Goal: Task Accomplishment & Management: Manage account settings

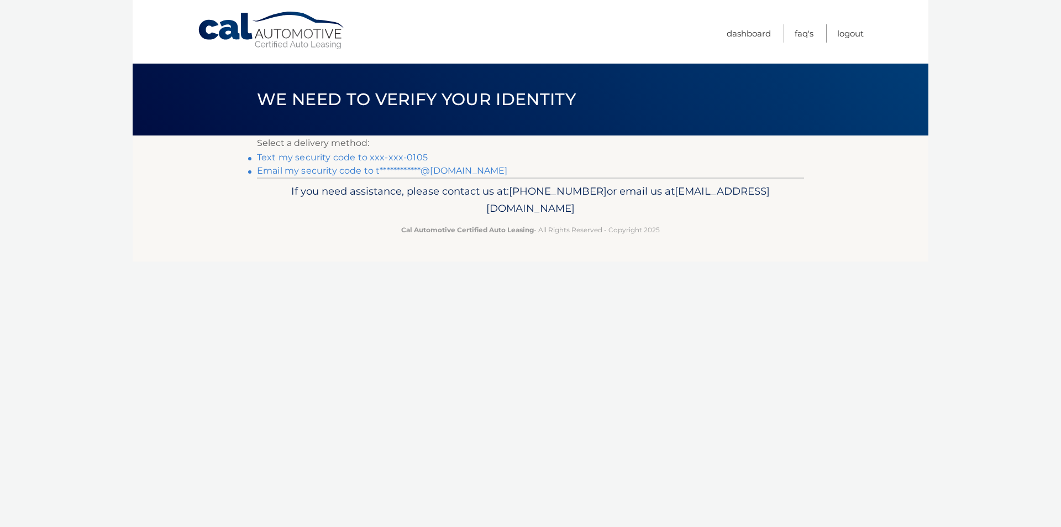
click at [289, 170] on link "**********" at bounding box center [382, 170] width 250 height 10
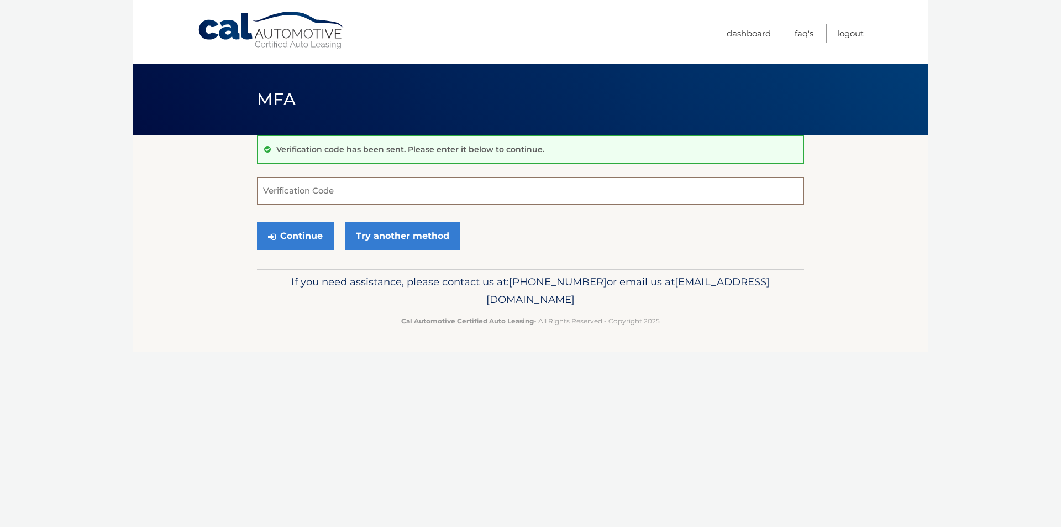
click at [327, 192] on input "Verification Code" at bounding box center [530, 191] width 547 height 28
type input "463663"
click at [290, 241] on button "Continue" at bounding box center [295, 236] width 77 height 28
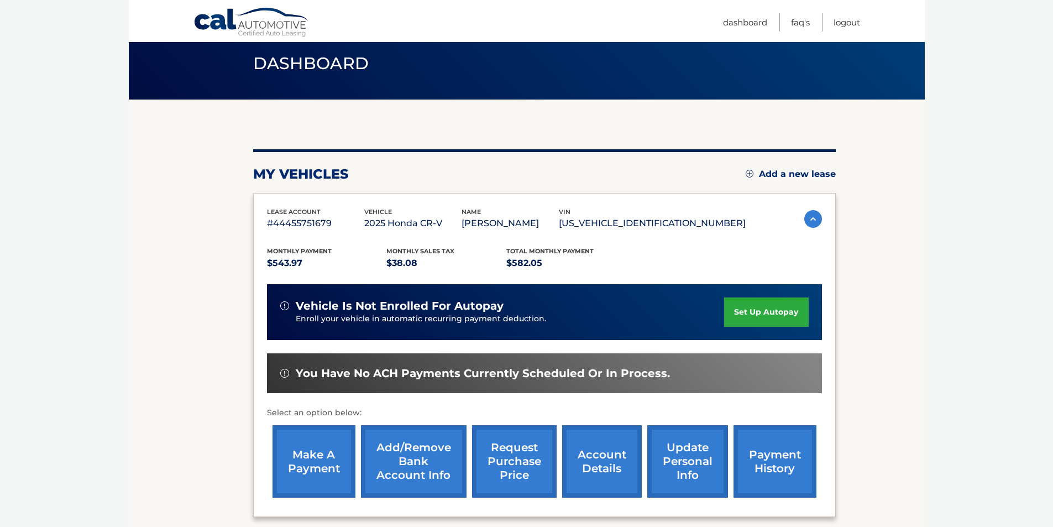
scroll to position [159, 0]
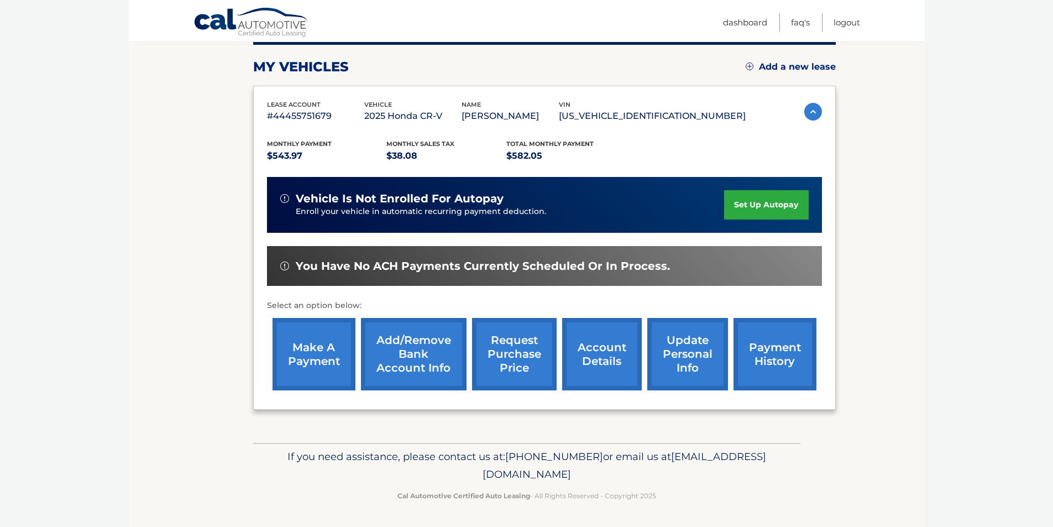
click at [307, 353] on link "make a payment" at bounding box center [313, 354] width 83 height 72
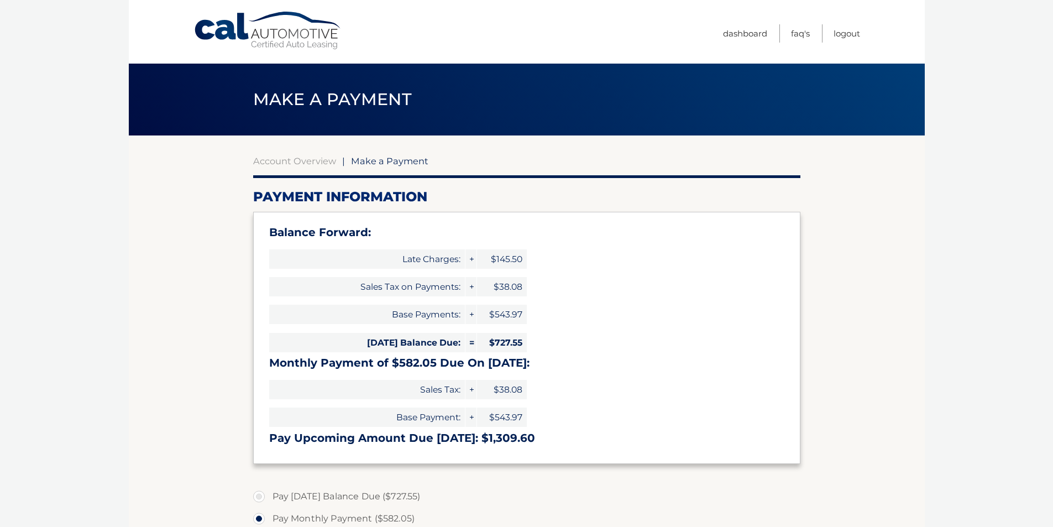
select select "MzZiNjE5ODYtNDZhMi00MTFkLWFjOTUtZTcxOWJmZThlNDZh"
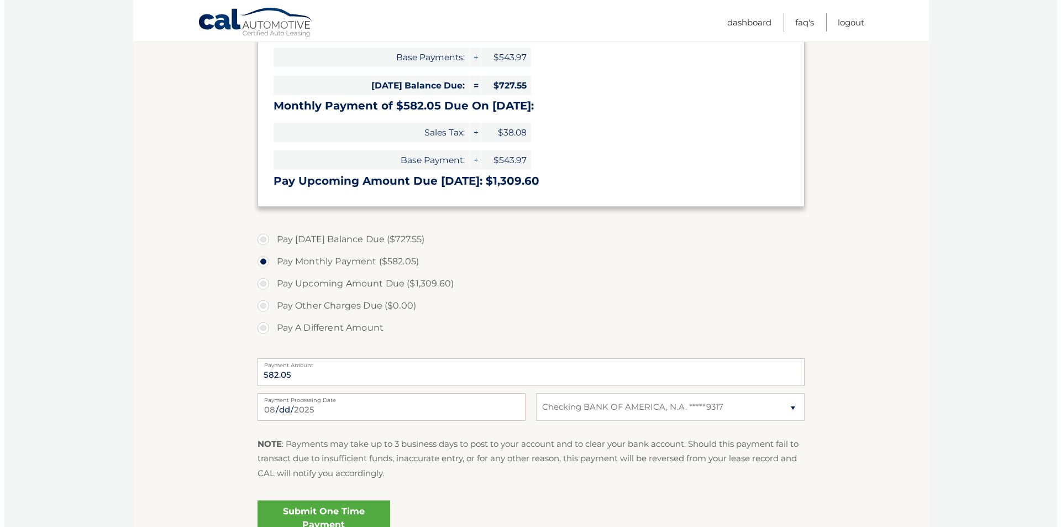
scroll to position [276, 0]
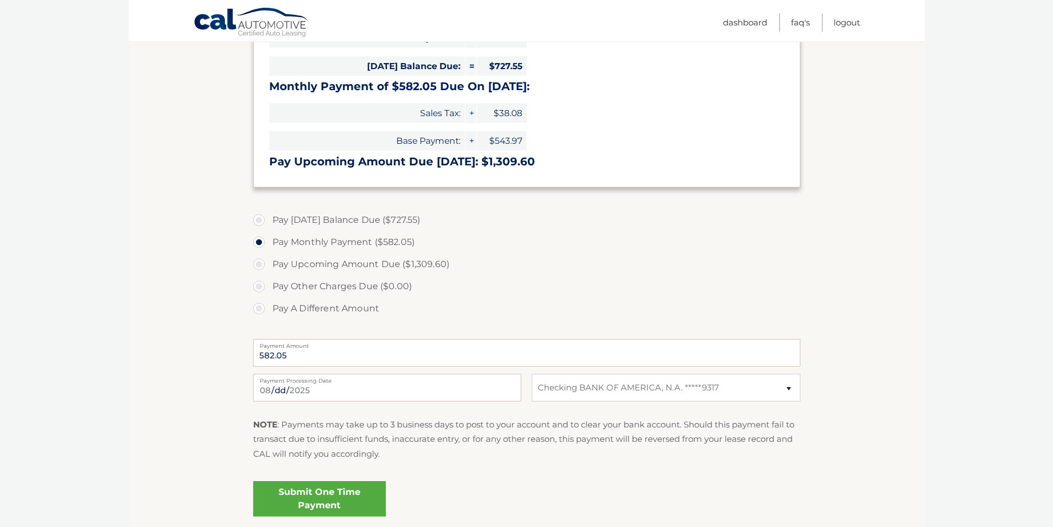
click at [329, 497] on link "Submit One Time Payment" at bounding box center [319, 498] width 133 height 35
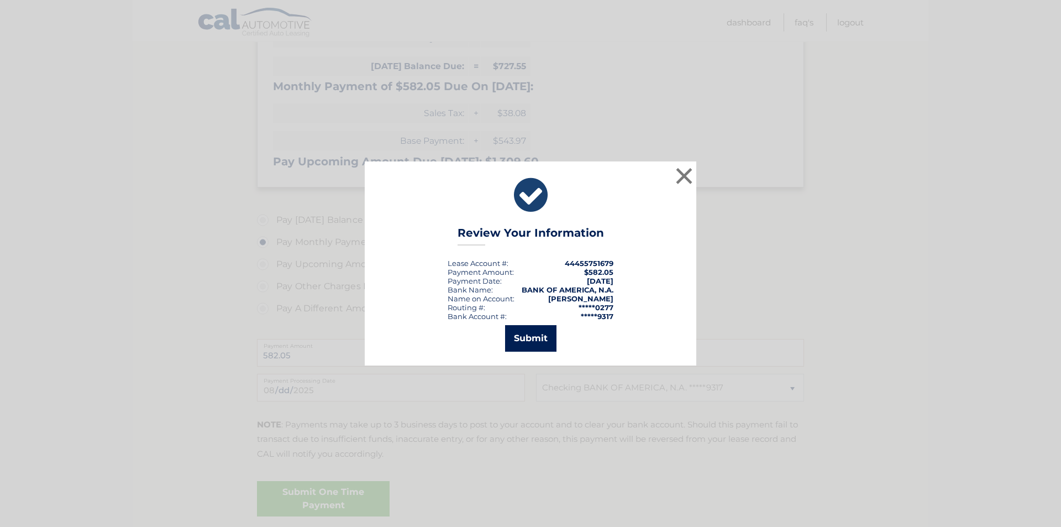
click at [542, 333] on button "Submit" at bounding box center [530, 338] width 51 height 27
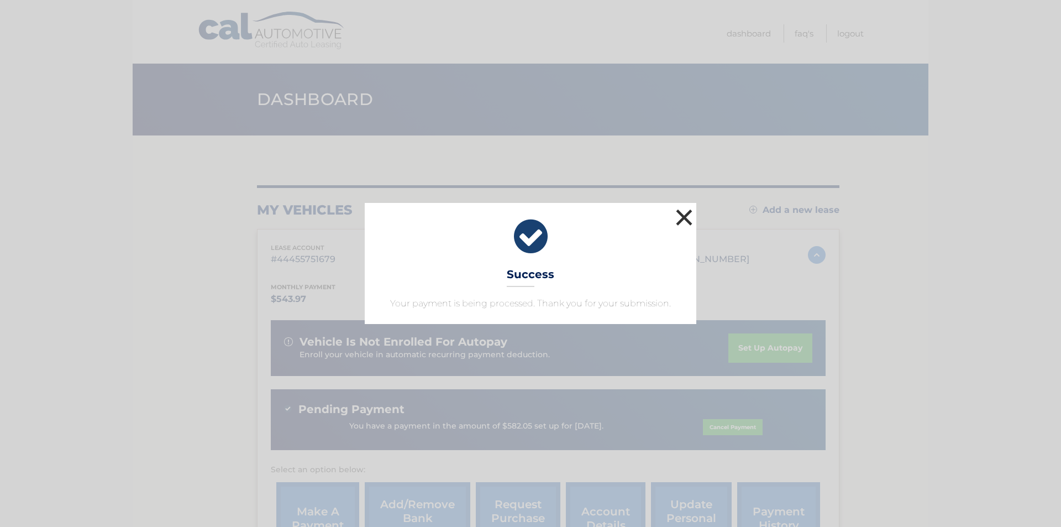
drag, startPoint x: 689, startPoint y: 214, endPoint x: 688, endPoint y: 222, distance: 7.8
click at [689, 214] on button "×" at bounding box center [684, 217] width 22 height 22
